Goal: Information Seeking & Learning: Learn about a topic

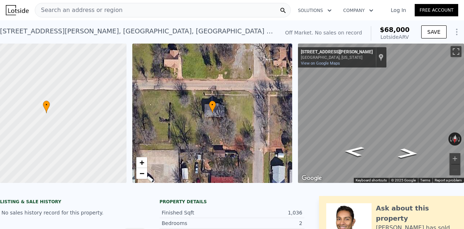
click at [148, 11] on div "Search an address or region" at bounding box center [163, 10] width 256 height 15
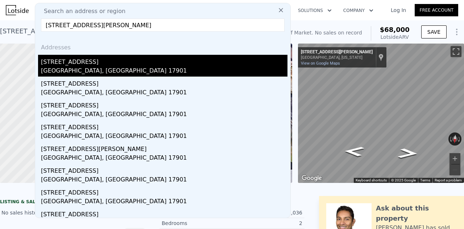
type input "15 Ann St, Pottsville, PA 17901"
click at [75, 62] on div "5 S 15th St" at bounding box center [164, 61] width 247 height 12
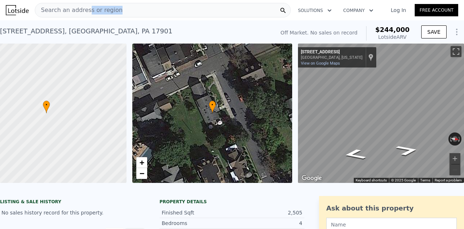
drag, startPoint x: 157, startPoint y: 14, endPoint x: 86, endPoint y: 8, distance: 71.4
click at [86, 8] on div "Search an address or region" at bounding box center [163, 10] width 256 height 15
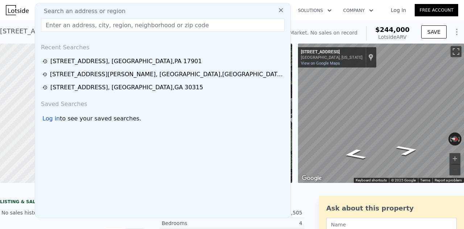
click at [86, 8] on span "Search an address or region" at bounding box center [81, 11] width 87 height 9
click at [80, 29] on input "text" at bounding box center [163, 24] width 244 height 13
paste input "15 Ann St, Pottsville, PA 17901"
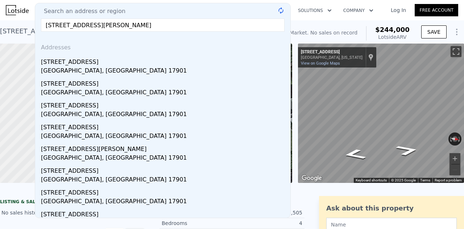
type input "15 Ann St, Pottsville, PA 17901"
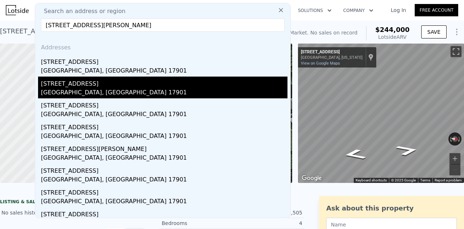
click at [76, 86] on div "2 N 15th St" at bounding box center [164, 83] width 247 height 12
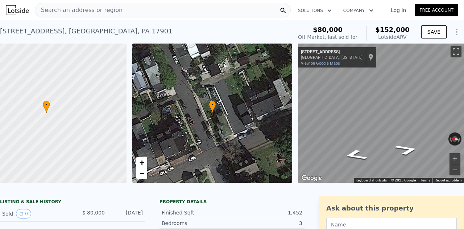
click at [128, 13] on div "Search an address or region" at bounding box center [163, 10] width 256 height 15
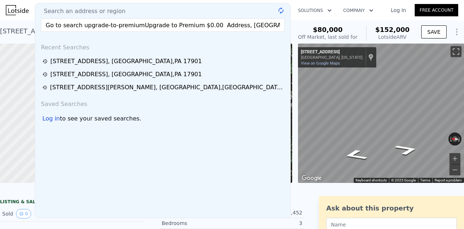
scroll to position [0, 626]
type input "Go to search upgrade-to-premiumUpgrade to Premium $0.00 Address, city, county, …"
drag, startPoint x: 276, startPoint y: 26, endPoint x: 141, endPoint y: 13, distance: 134.9
drag, startPoint x: 141, startPoint y: 13, endPoint x: 274, endPoint y: 25, distance: 133.3
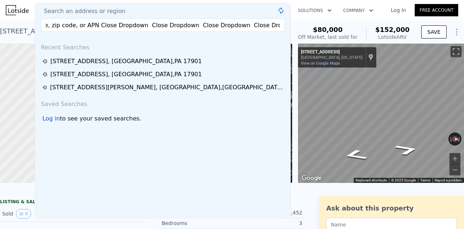
click at [274, 25] on input "Go to search upgrade-to-premiumUpgrade to Premium $0.00 Address, city, county, …" at bounding box center [163, 24] width 244 height 13
drag, startPoint x: 274, startPoint y: 25, endPoint x: 0, endPoint y: 11, distance: 274.6
click at [0, 11] on div "Search an address or region Search an address or region Go to search upgrade-to…" at bounding box center [232, 9] width 464 height 17
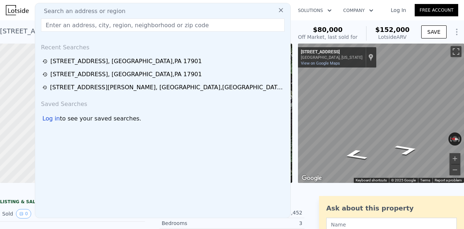
paste input "603 N Pine St, Warsaw, NC 28398"
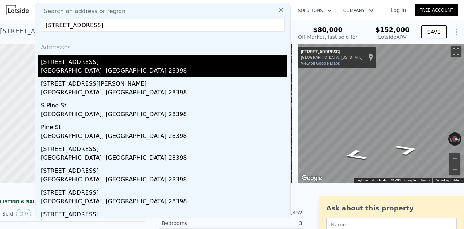
type input "603 N Pine St, Warsaw, NC 28398"
click at [96, 69] on div "Warsaw, NC 28398" at bounding box center [164, 71] width 247 height 10
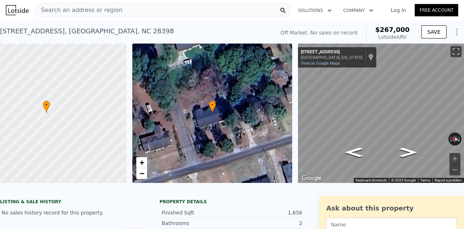
click at [83, 12] on span "Search an address or region" at bounding box center [78, 10] width 87 height 9
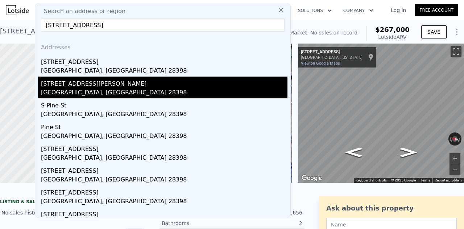
type input "603 N Pine St, Warsaw, NC 28398"
click at [107, 88] on div "Warsaw, NC 28398" at bounding box center [164, 93] width 247 height 10
